Goal: Transaction & Acquisition: Purchase product/service

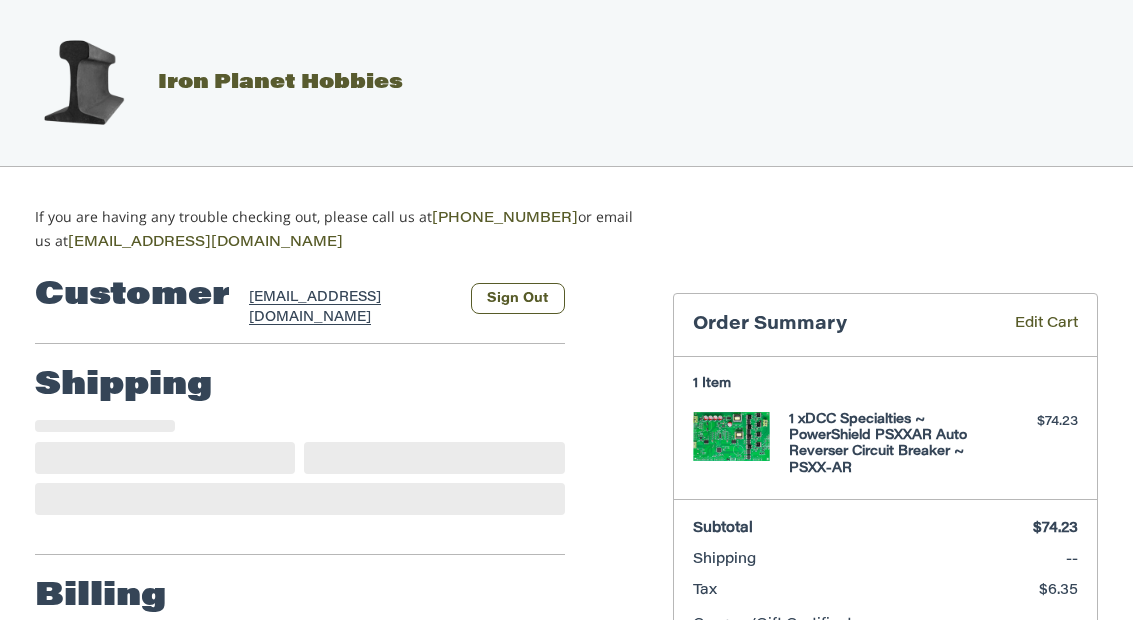
select select "**"
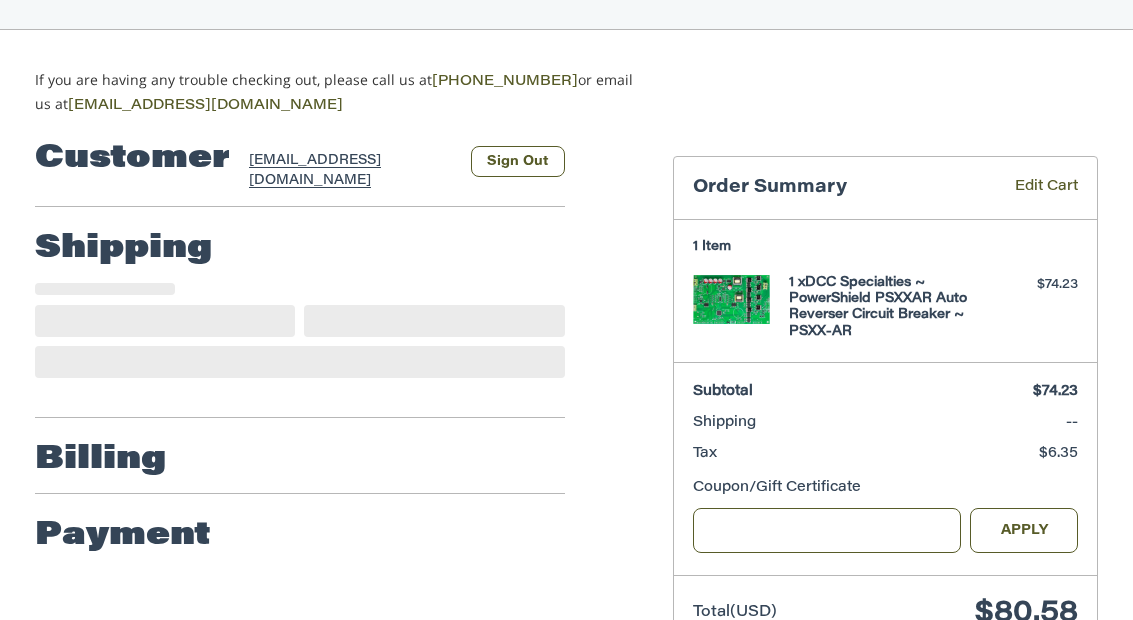
scroll to position [202, 0]
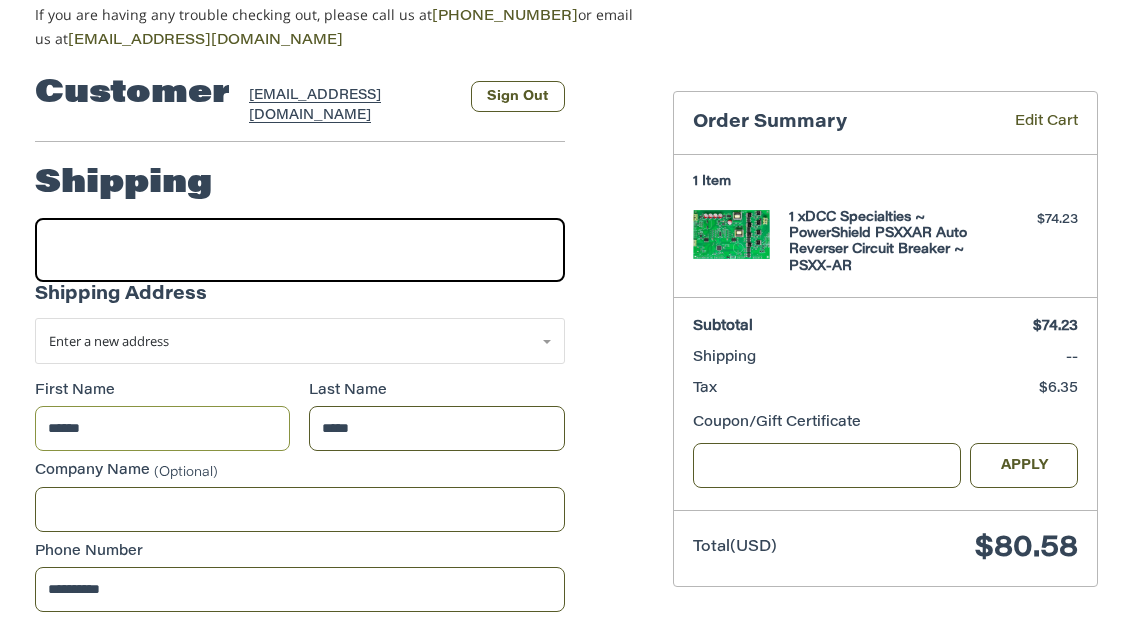
select select "**"
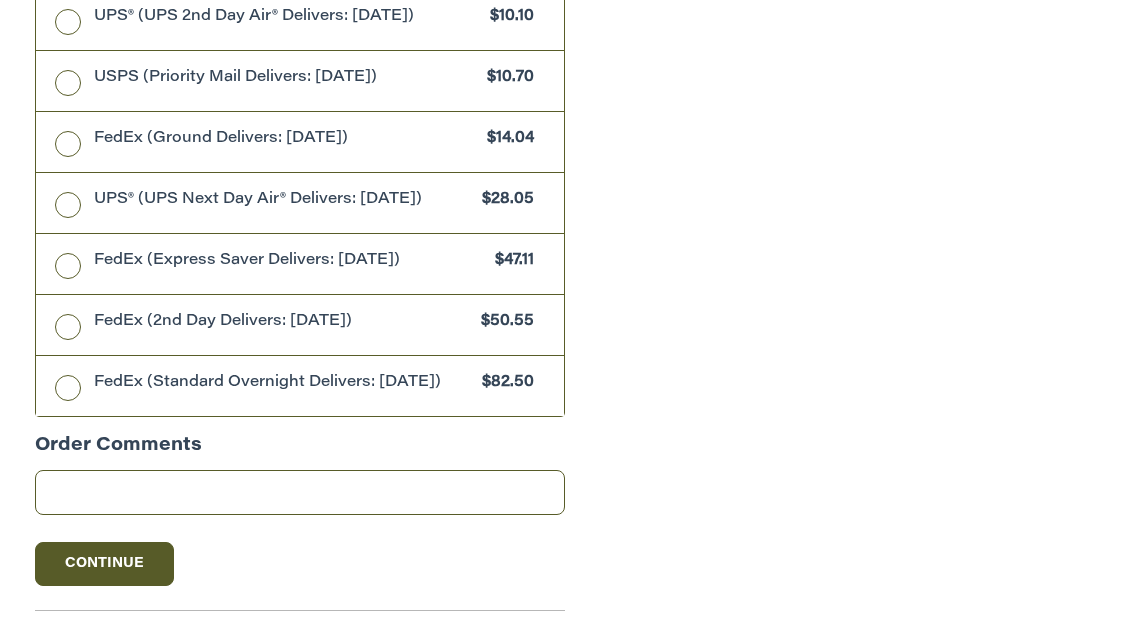
scroll to position [1782, 0]
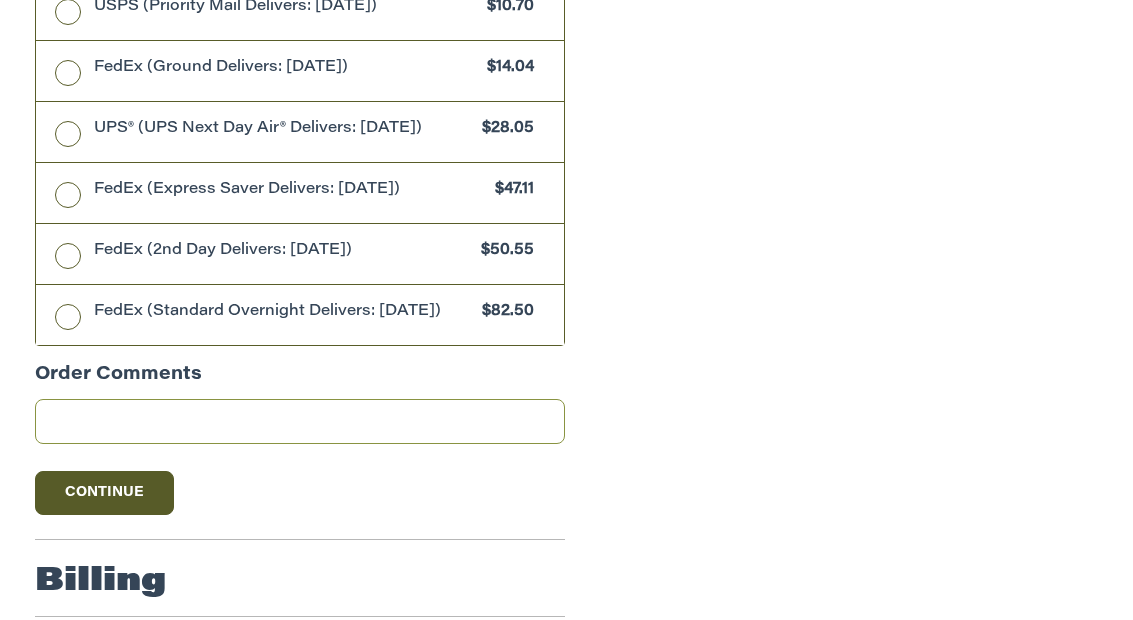
click at [241, 416] on input "Order Comments" at bounding box center [300, 421] width 530 height 45
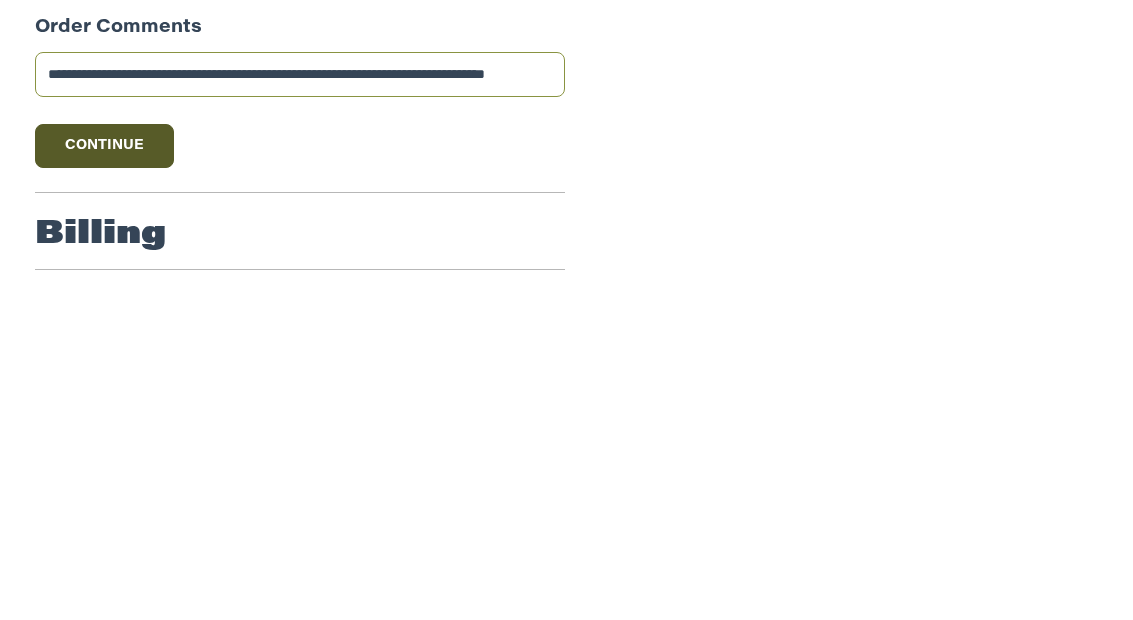
scroll to position [1873, 0]
type input "**********"
click at [160, 380] on button "Continue" at bounding box center [105, 402] width 140 height 44
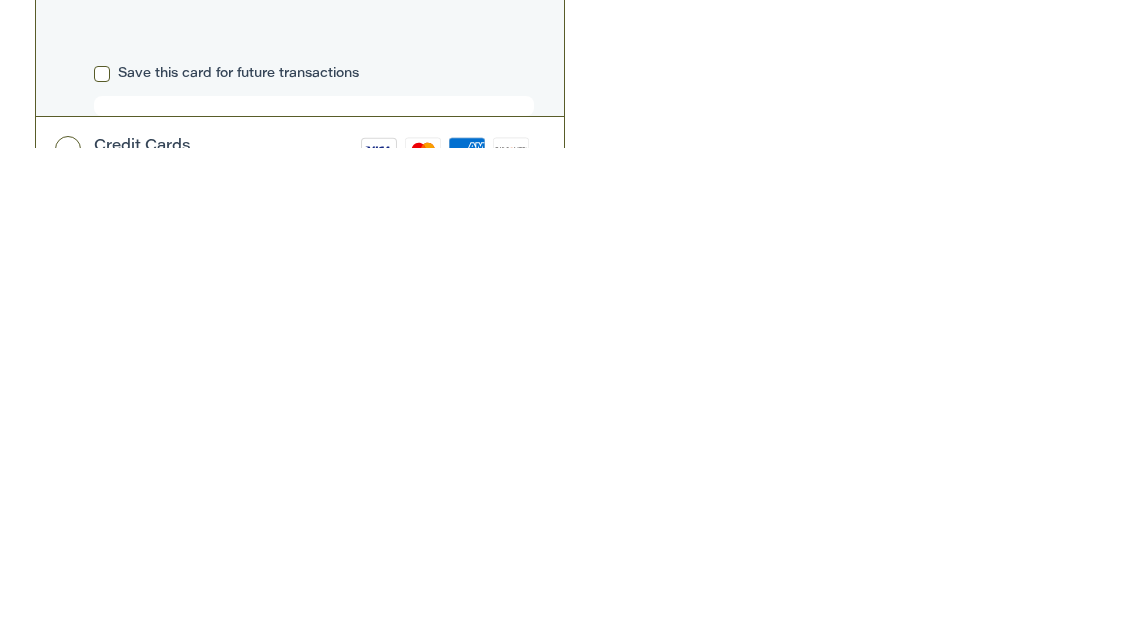
scroll to position [644, 0]
click at [70, 572] on label "Credit Cards Visa Master Amex Discover" at bounding box center [300, 605] width 528 height 67
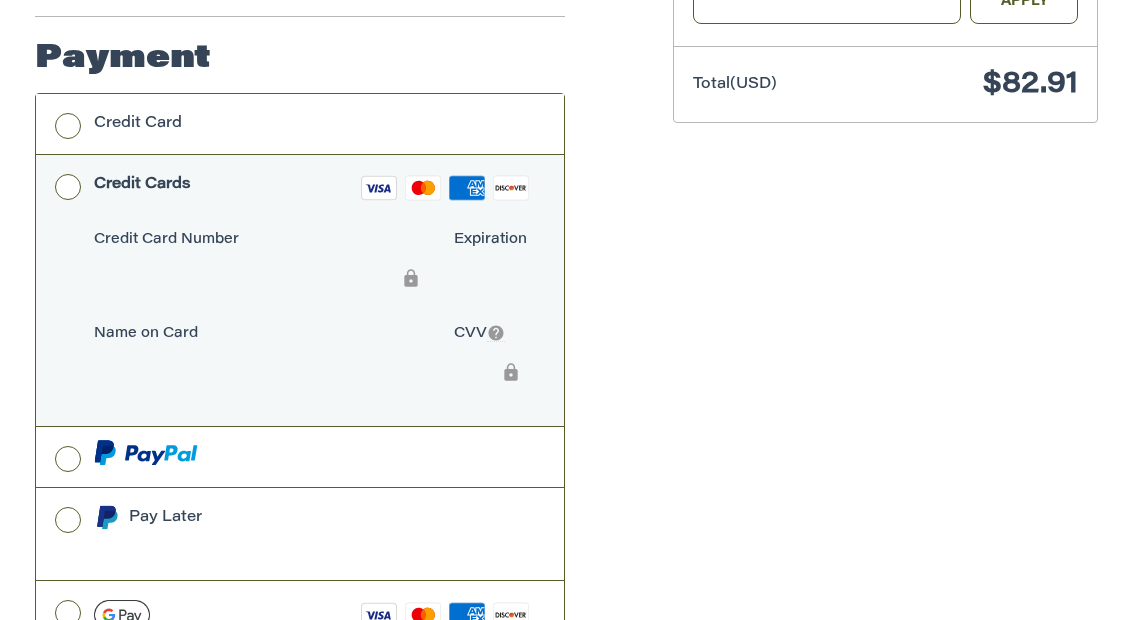
scroll to position [756, 0]
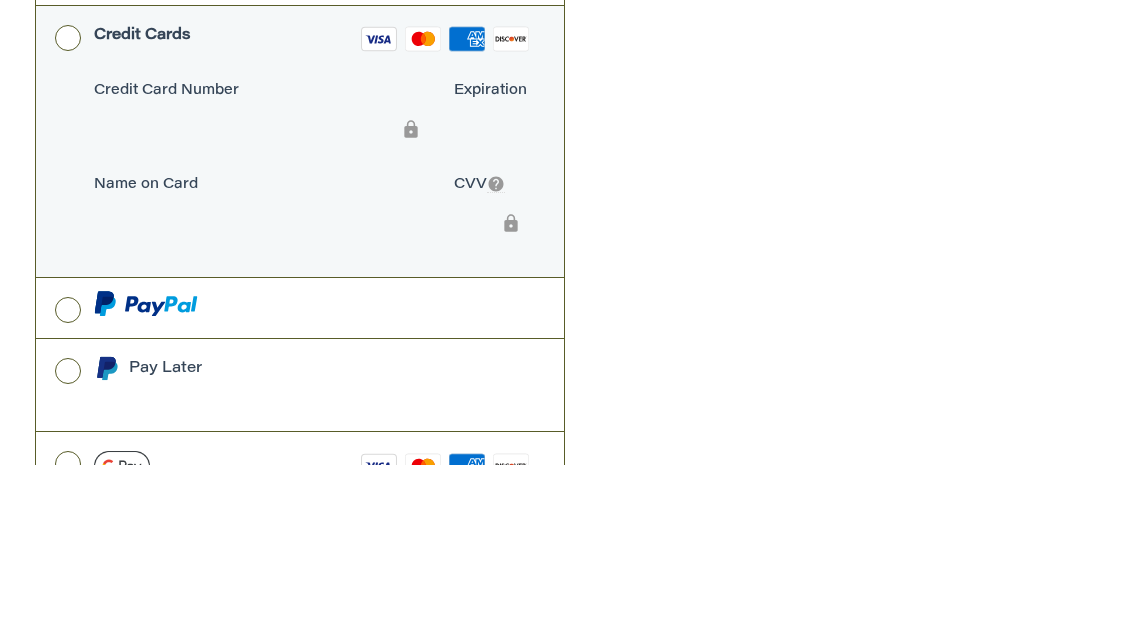
click at [749, 98] on div "Customer printrguy@gmail.com Sign Out Shipping Donald Perry 3145831256 449 Park…" at bounding box center [566, 191] width 1133 height 1386
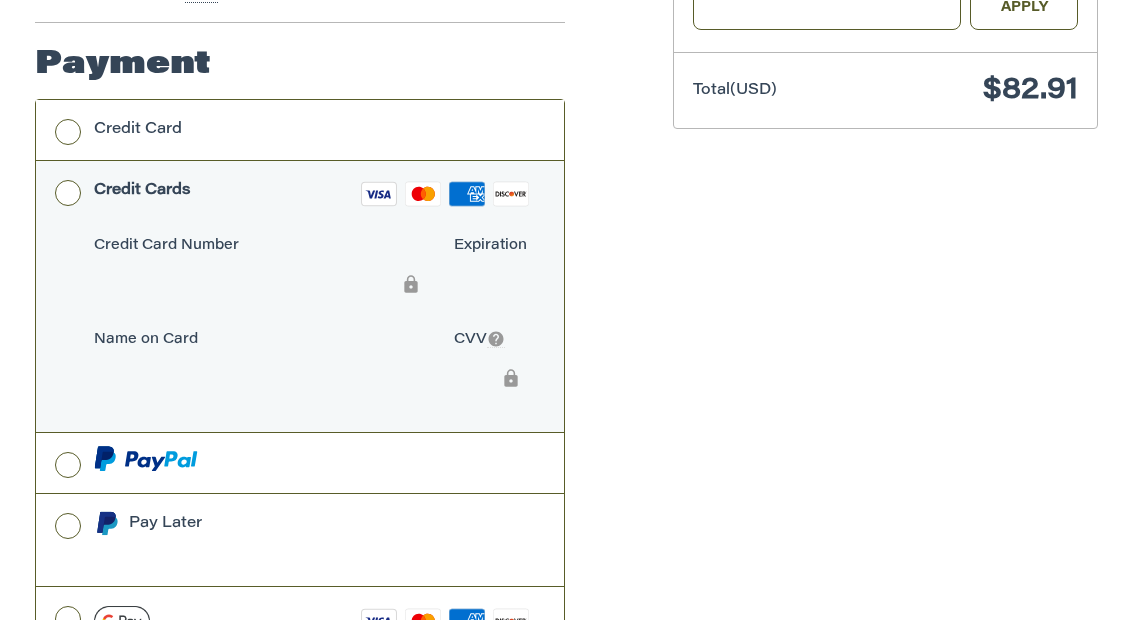
scroll to position [753, 0]
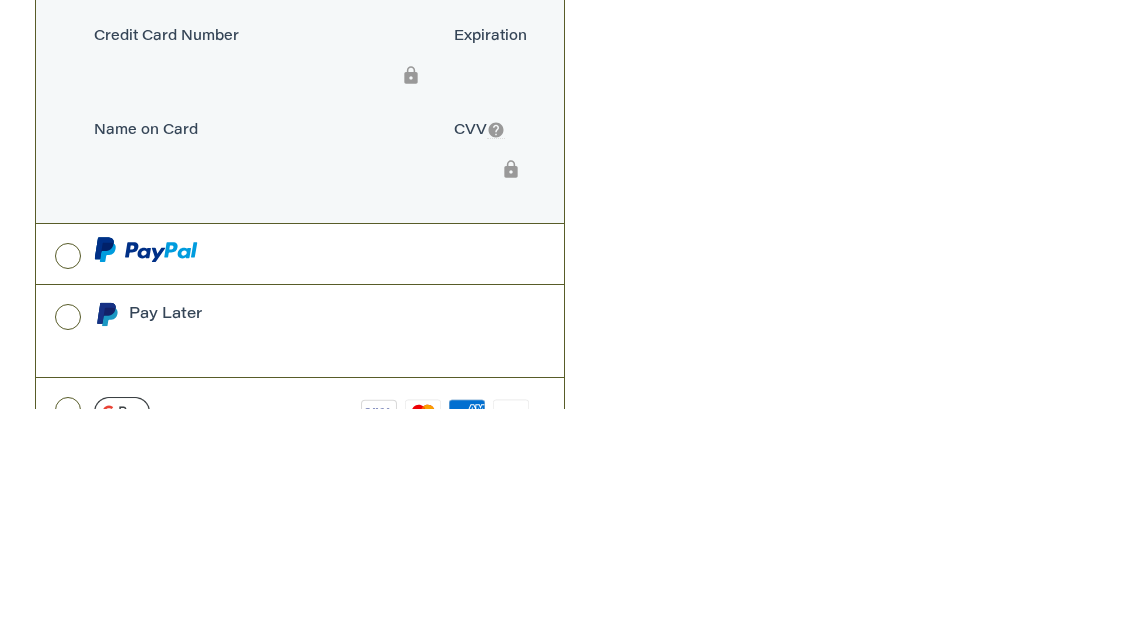
click at [775, 164] on div "Customer printrguy@gmail.com Sign Out Shipping Donald Perry 3145831256 449 Park…" at bounding box center [566, 194] width 1133 height 1386
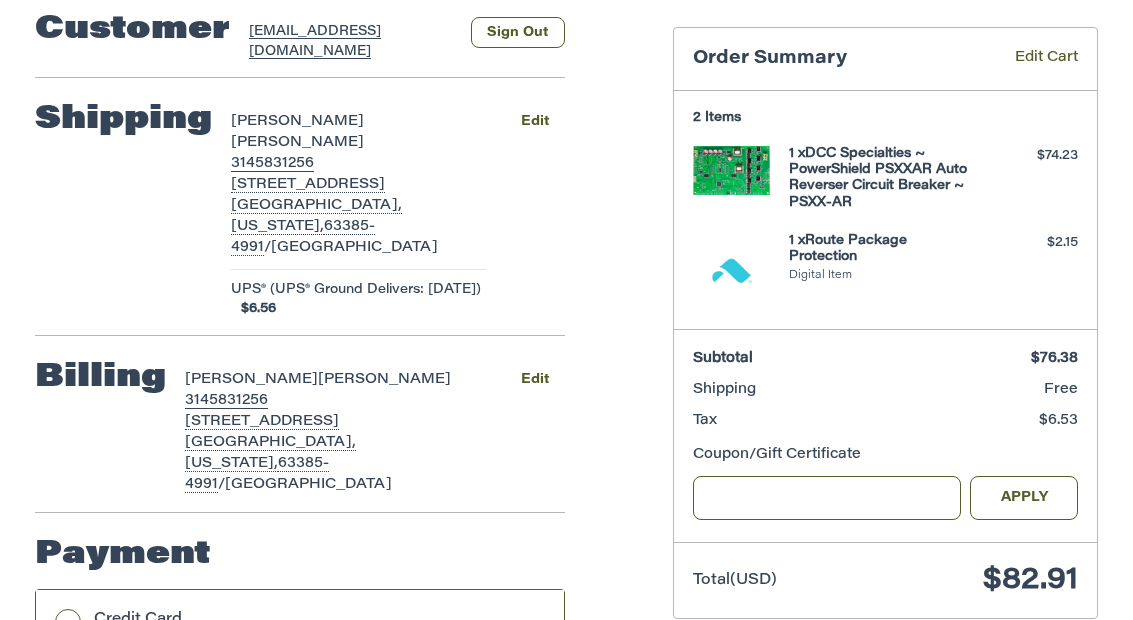
scroll to position [264, 0]
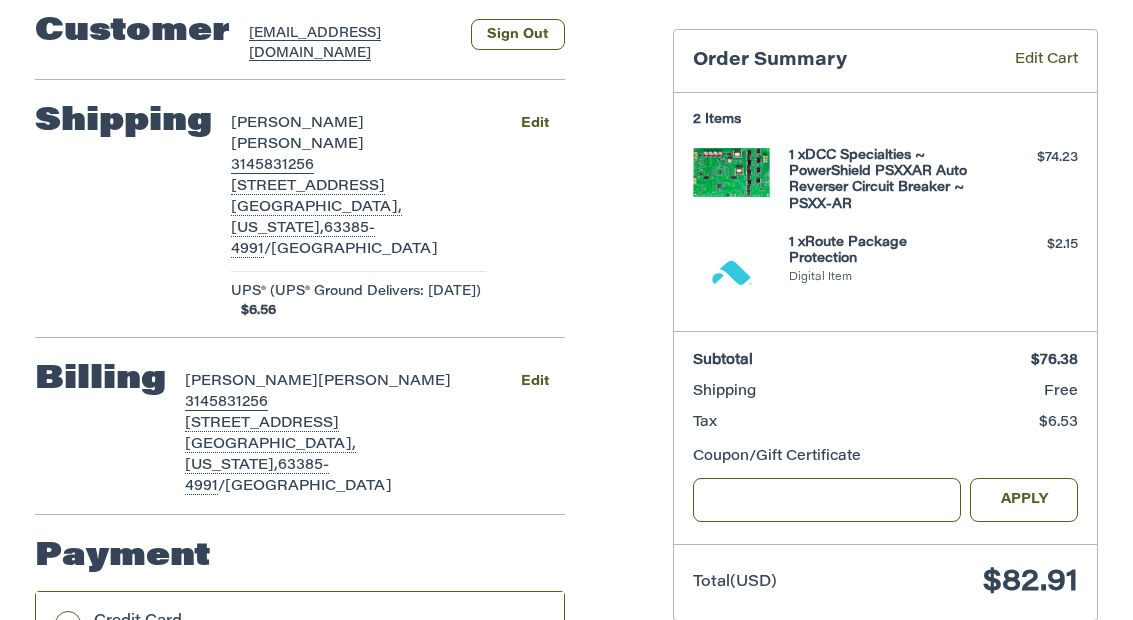
click at [549, 367] on button "Edit" at bounding box center [535, 381] width 59 height 29
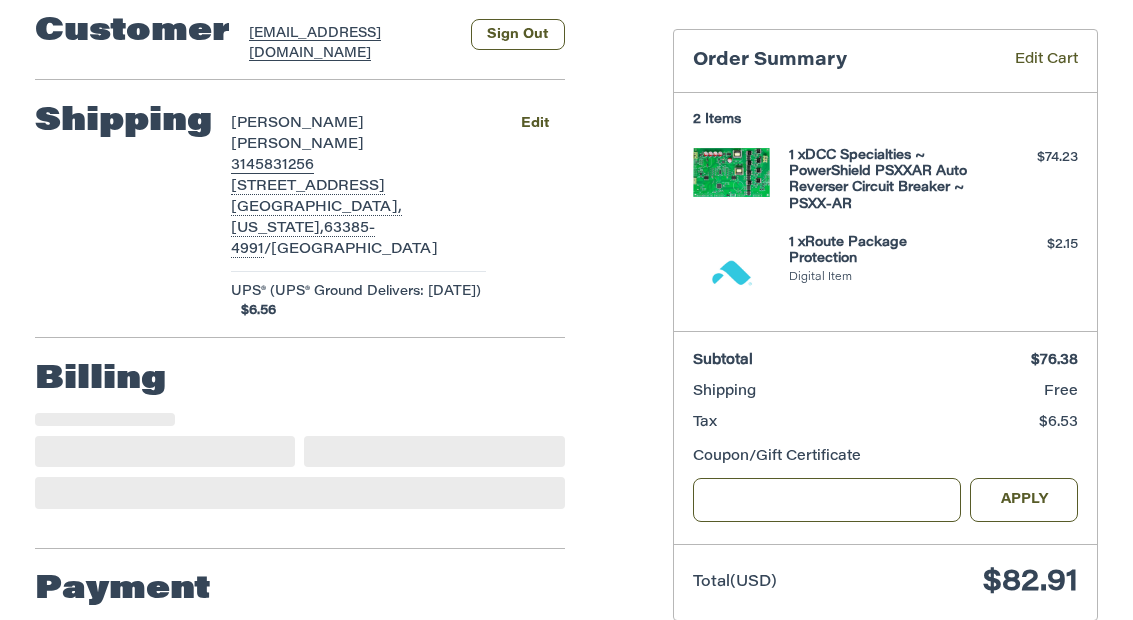
select select "**"
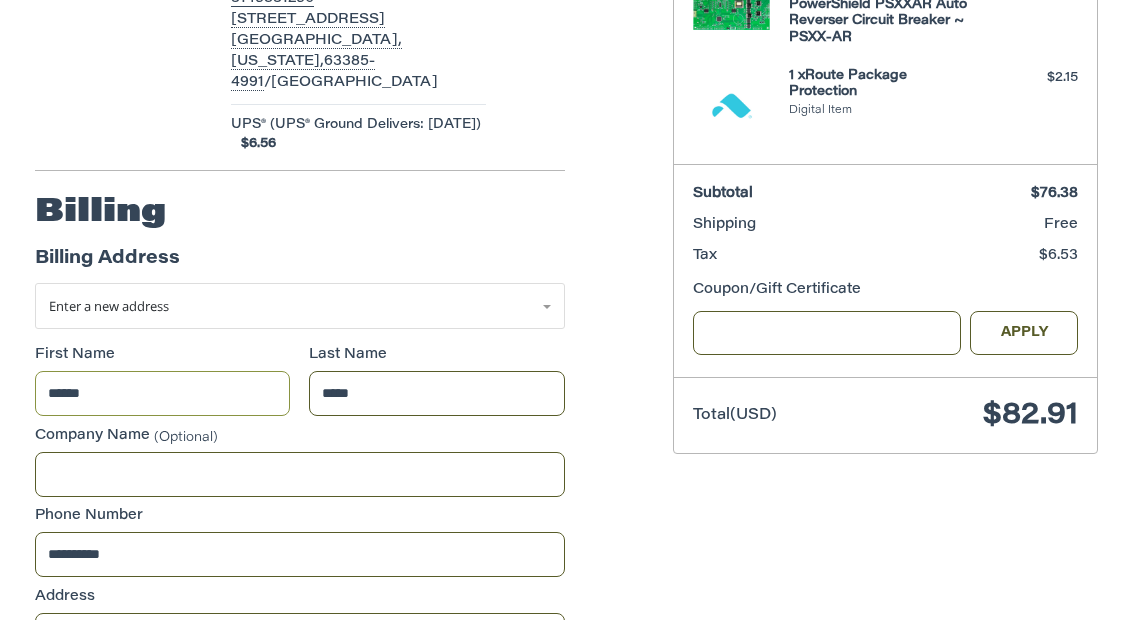
scroll to position [431, 0]
click at [547, 283] on link "Enter a new address" at bounding box center [300, 306] width 530 height 46
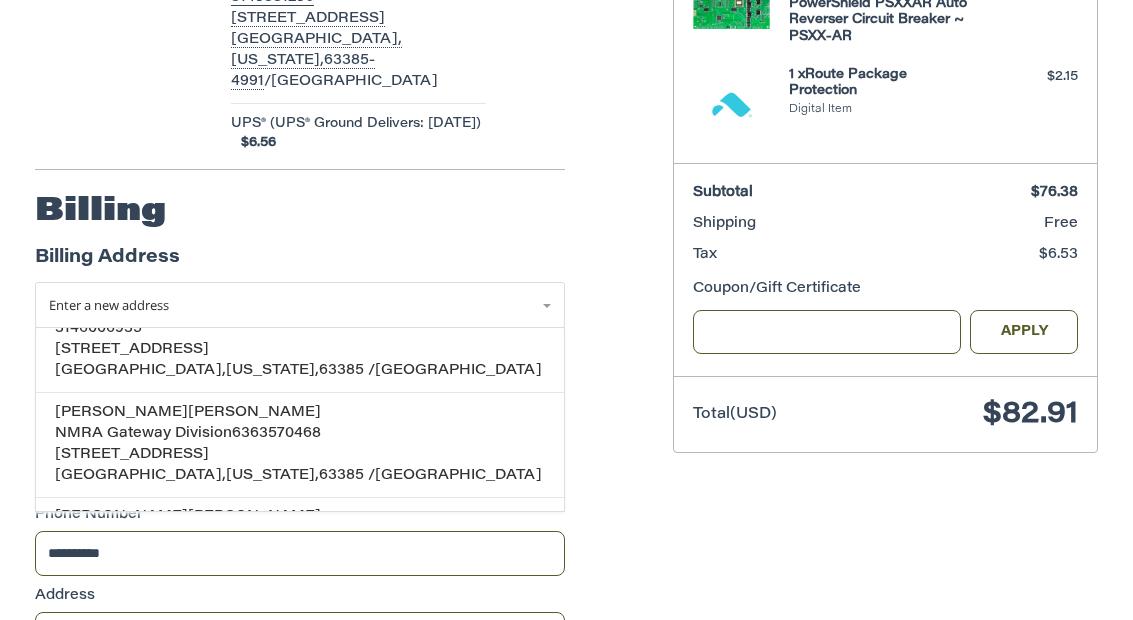
scroll to position [165, 0]
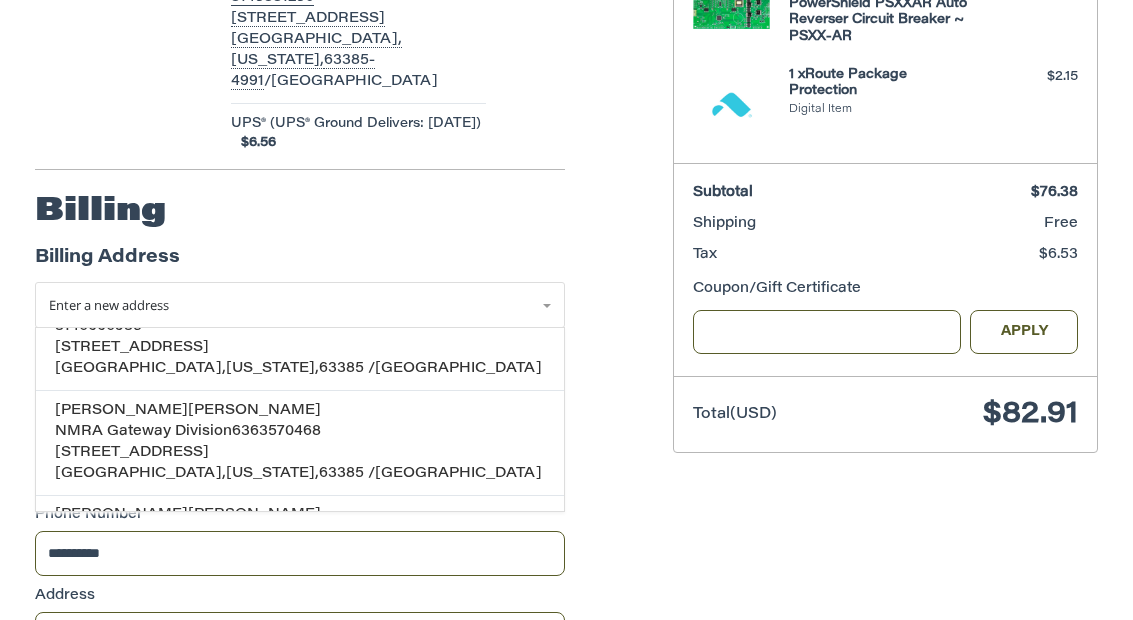
click at [262, 443] on p "[STREET_ADDRESS]" at bounding box center [299, 453] width 489 height 21
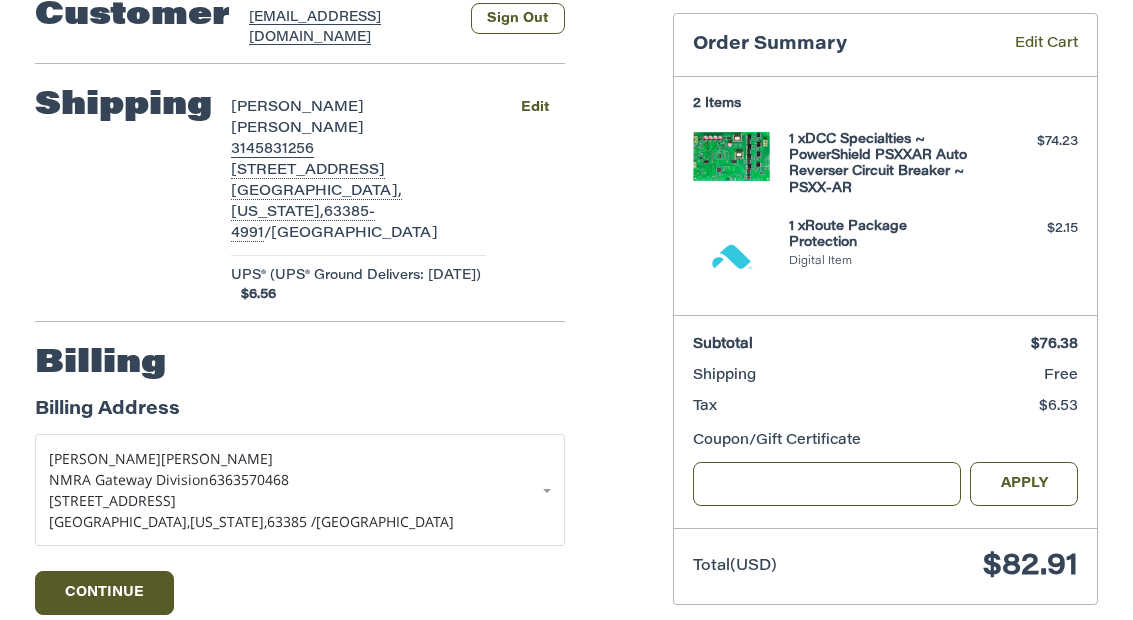
scroll to position [270, 0]
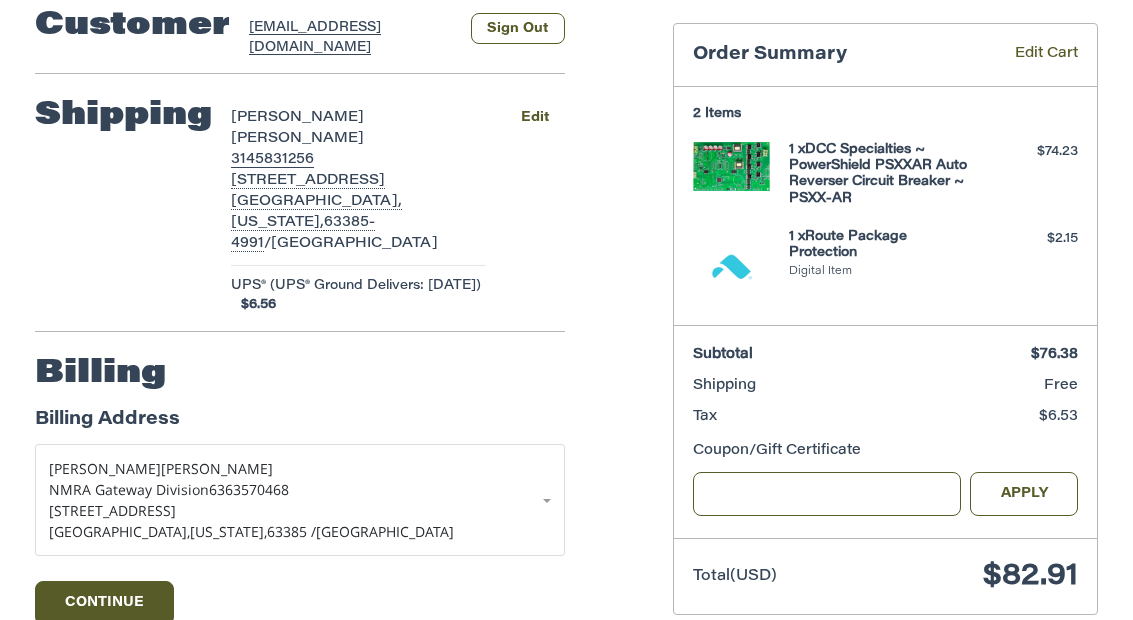
click at [849, 255] on div "1 x Route Package Protection Digital Item" at bounding box center [885, 267] width 192 height 77
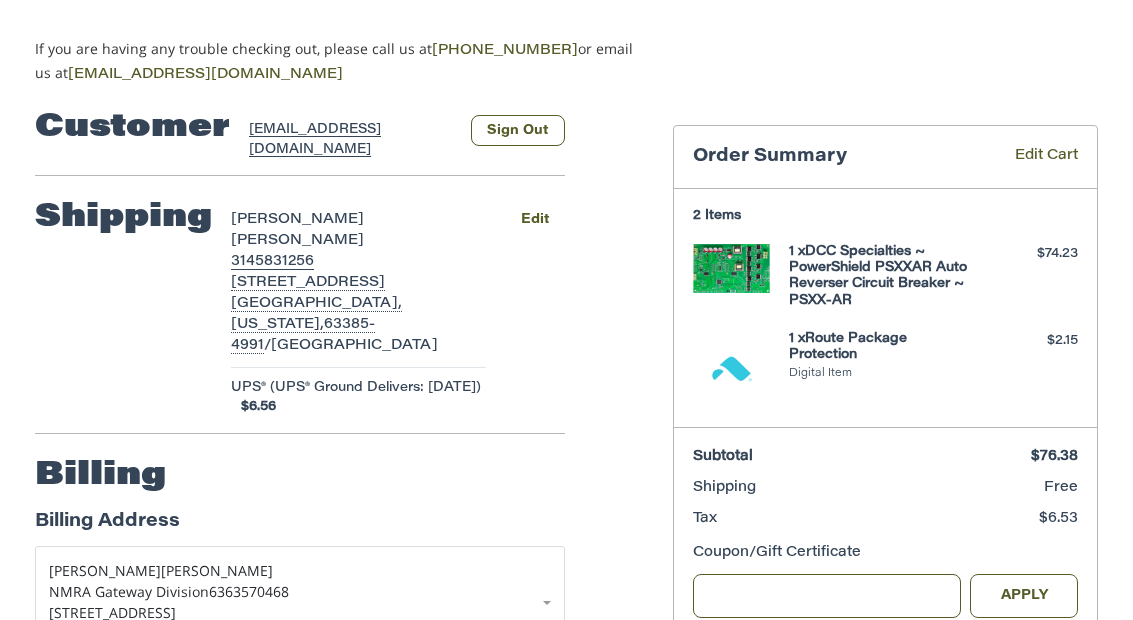
scroll to position [167, 0]
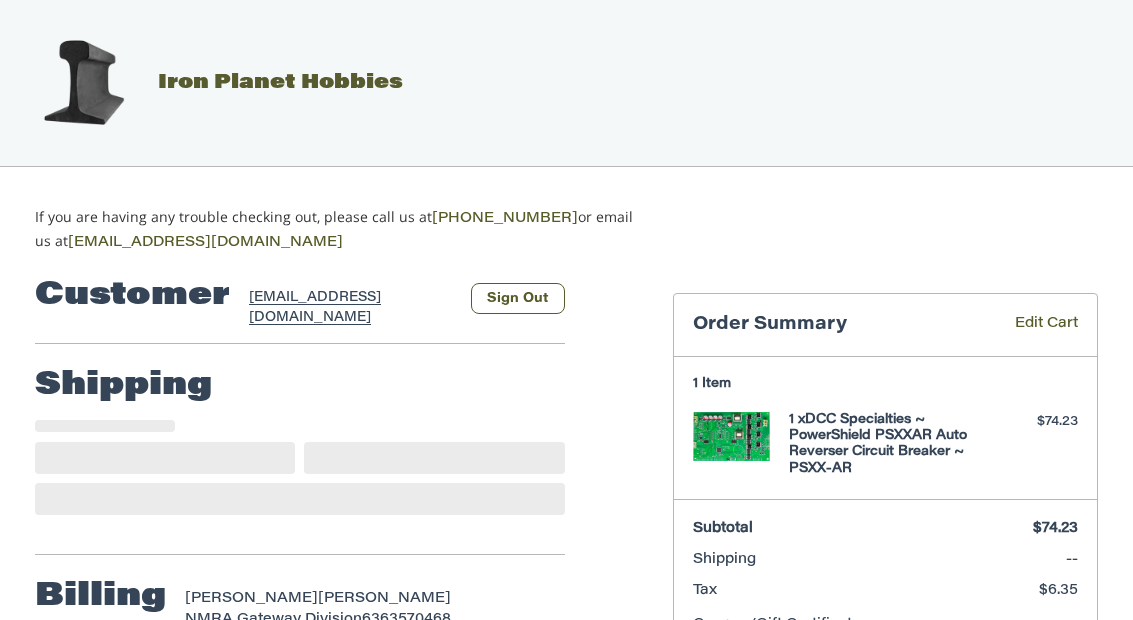
select select "**"
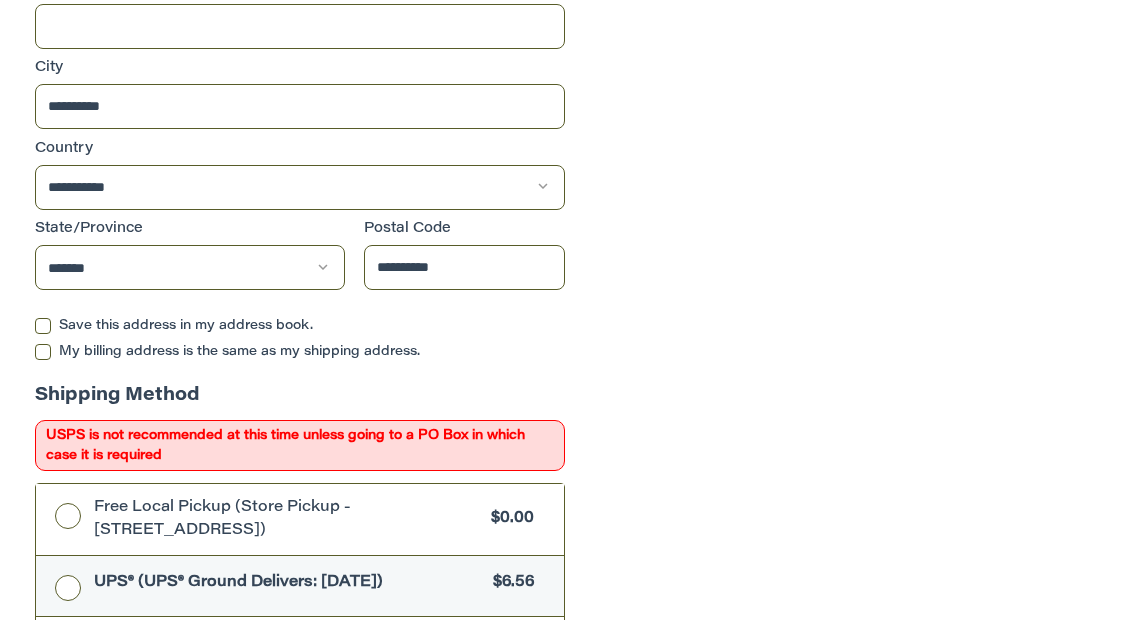
scroll to position [963, 0]
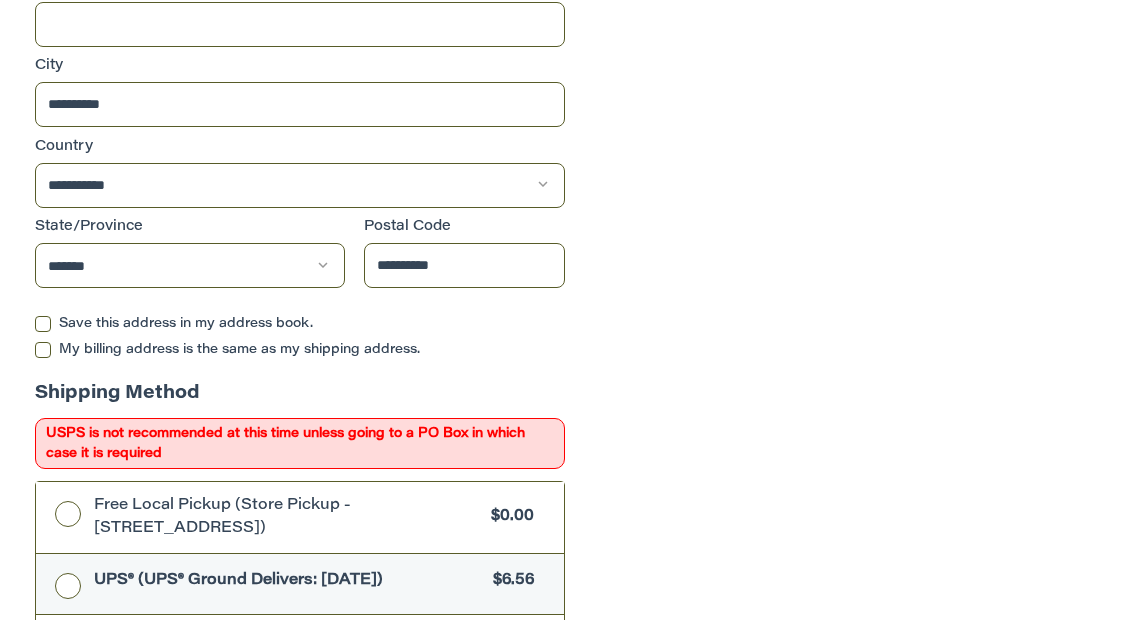
click at [253, 343] on label "My billing address is the same as my shipping address." at bounding box center [300, 351] width 530 height 16
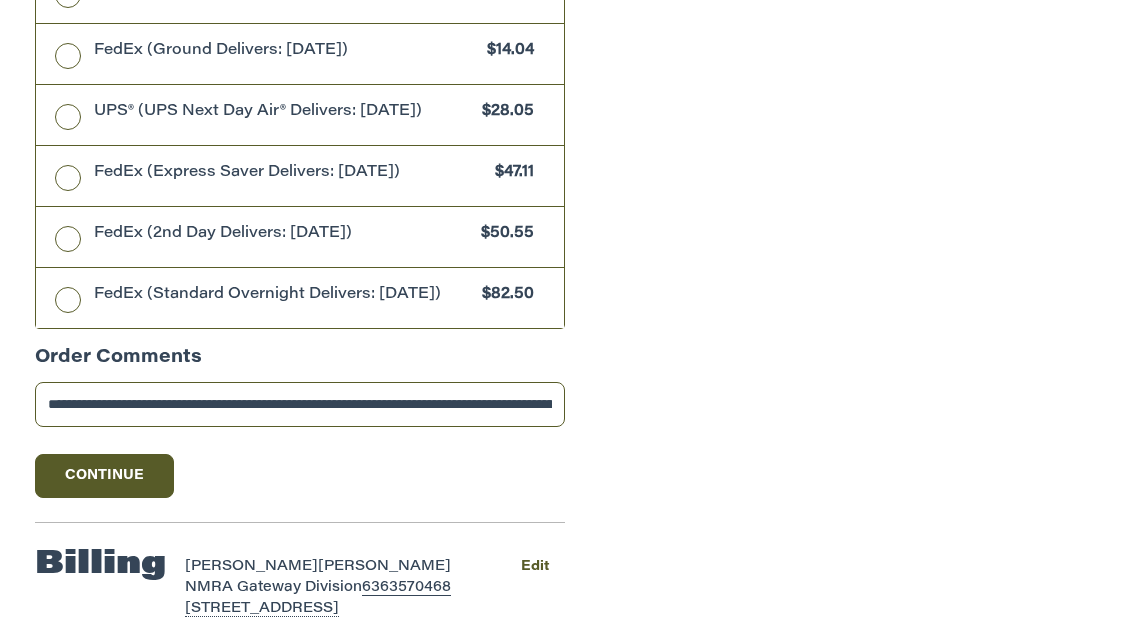
scroll to position [1798, 0]
click at [139, 479] on button "Continue" at bounding box center [105, 477] width 140 height 44
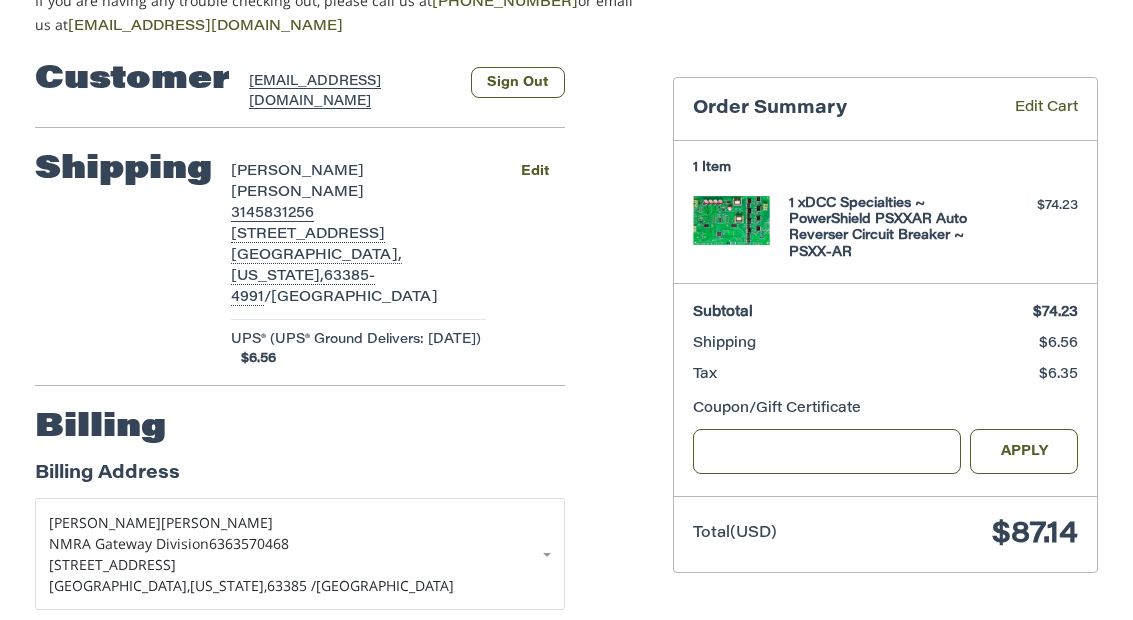
scroll to position [276, 0]
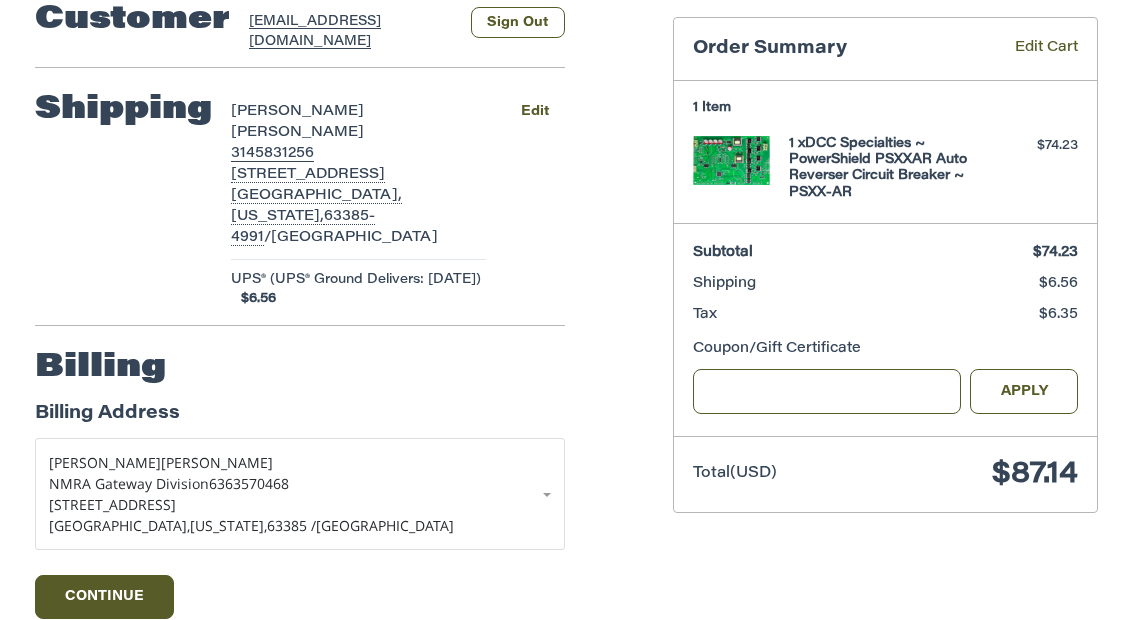
click at [143, 575] on button "Continue" at bounding box center [105, 597] width 140 height 44
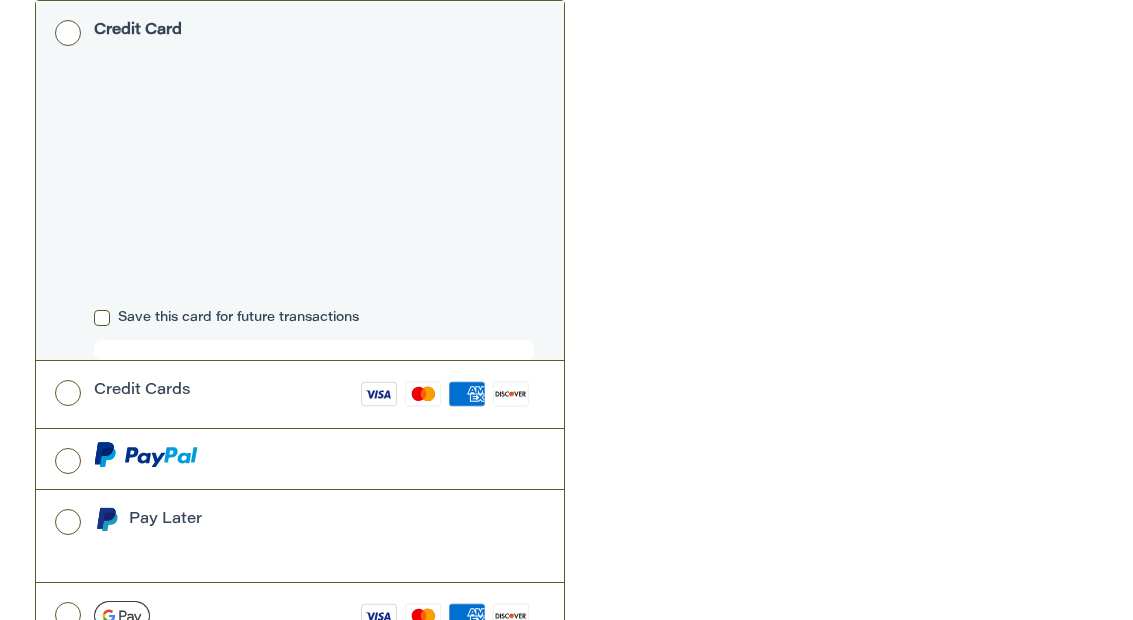
scroll to position [855, 0]
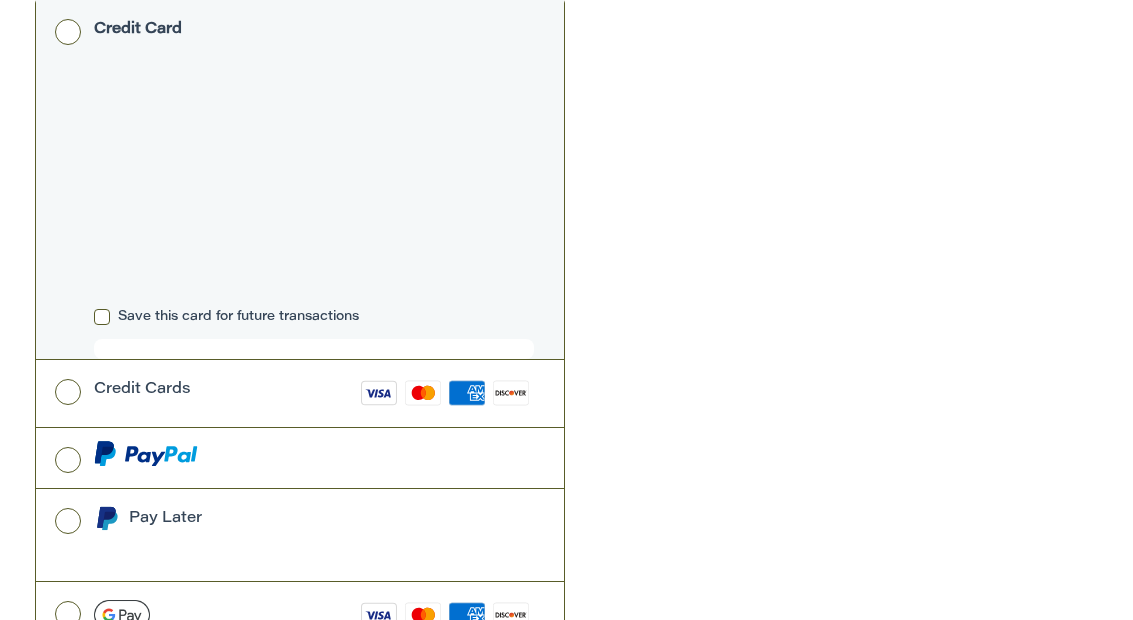
click at [171, 374] on div "Credit Cards" at bounding box center [142, 390] width 97 height 33
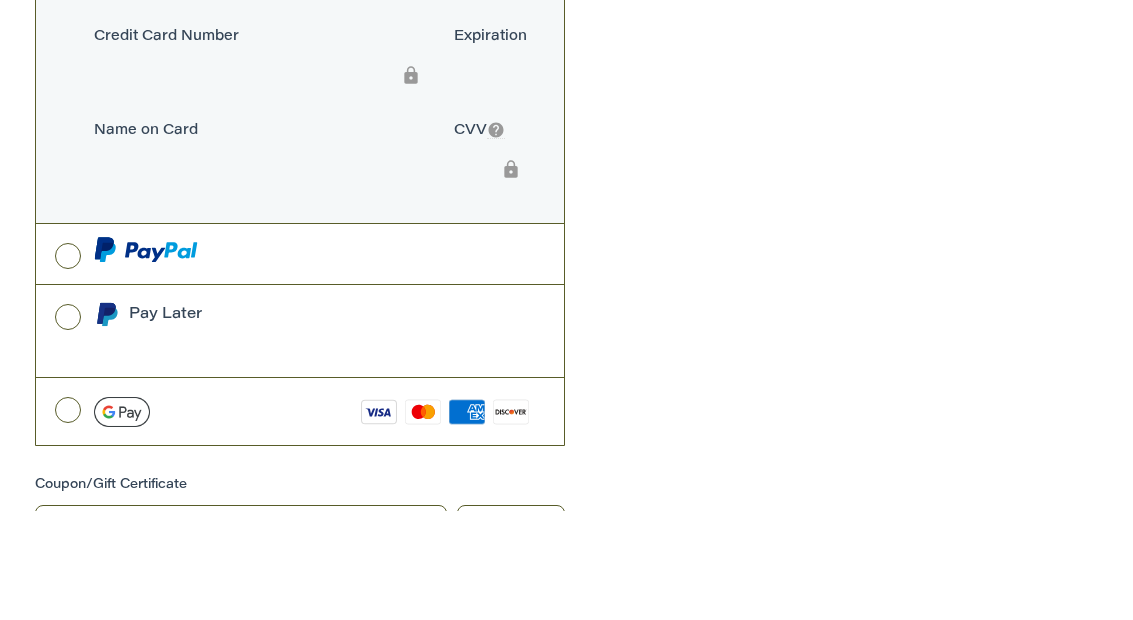
click at [739, 150] on div "Customer [EMAIL_ADDRESS][DOMAIN_NAME] Sign Out Shipping [PERSON_NAME] 314583125…" at bounding box center [566, 92] width 1133 height 1386
click at [690, 201] on div "Customer [EMAIL_ADDRESS][DOMAIN_NAME] Sign Out Shipping [PERSON_NAME] 314583125…" at bounding box center [566, 67] width 1133 height 1386
